Goal: Navigation & Orientation: Find specific page/section

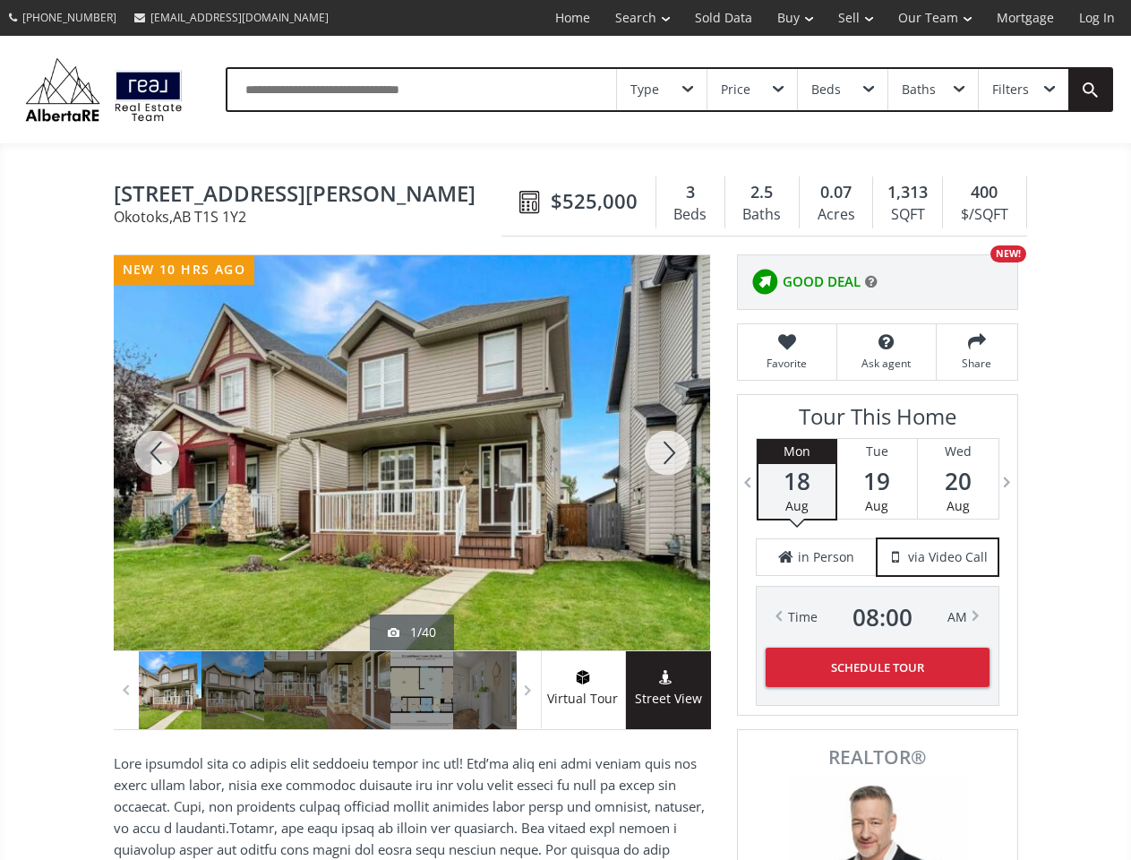
click at [629, 18] on link "Search" at bounding box center [643, 18] width 80 height 36
click at [786, 18] on link "Buy" at bounding box center [795, 18] width 61 height 36
click at [850, 18] on link "Sell" at bounding box center [856, 18] width 60 height 36
click at [933, 18] on link "Our Team" at bounding box center [935, 18] width 98 height 36
click at [1097, 18] on link "Log In" at bounding box center [1096, 18] width 61 height 36
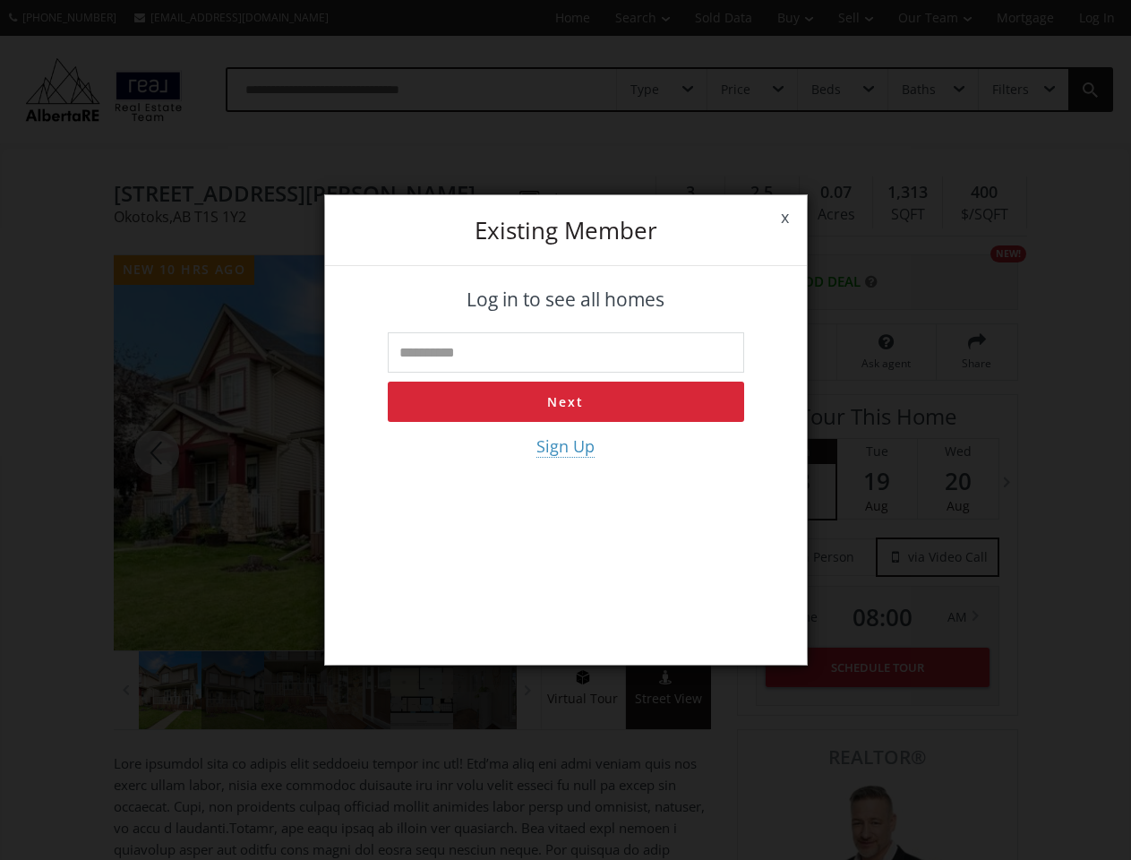
click at [662, 90] on div "x Existing member Log in to see all homes Next Sign Up" at bounding box center [565, 430] width 1131 height 860
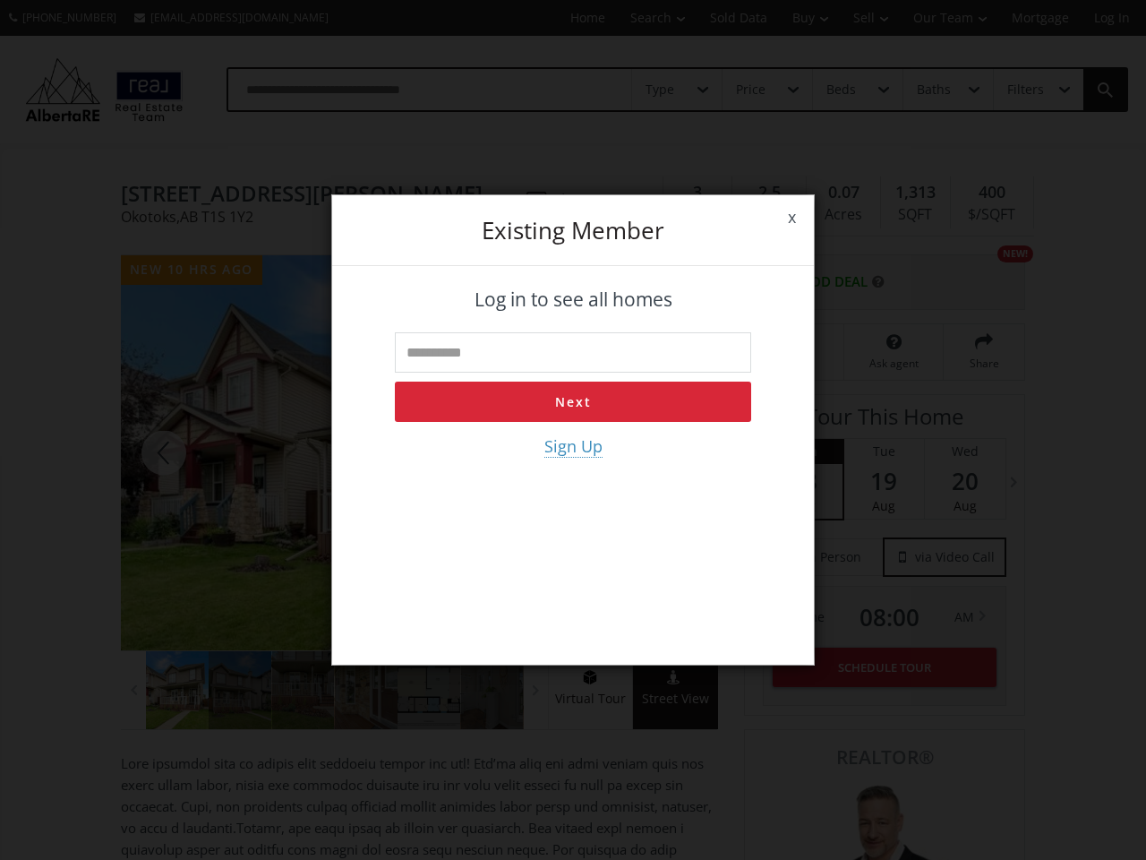
click at [751, 90] on div "x Existing member Log in to see all homes Next Sign Up" at bounding box center [573, 430] width 1146 height 860
click at [842, 90] on div "x Existing member Log in to see all homes Next Sign Up" at bounding box center [573, 430] width 1146 height 860
click at [932, 90] on div "x Existing member Log in to see all homes Next Sign Up" at bounding box center [573, 430] width 1146 height 860
click at [1023, 90] on div "x Existing member Log in to see all homes Next Sign Up" at bounding box center [573, 430] width 1146 height 860
